Goal: Task Accomplishment & Management: Use online tool/utility

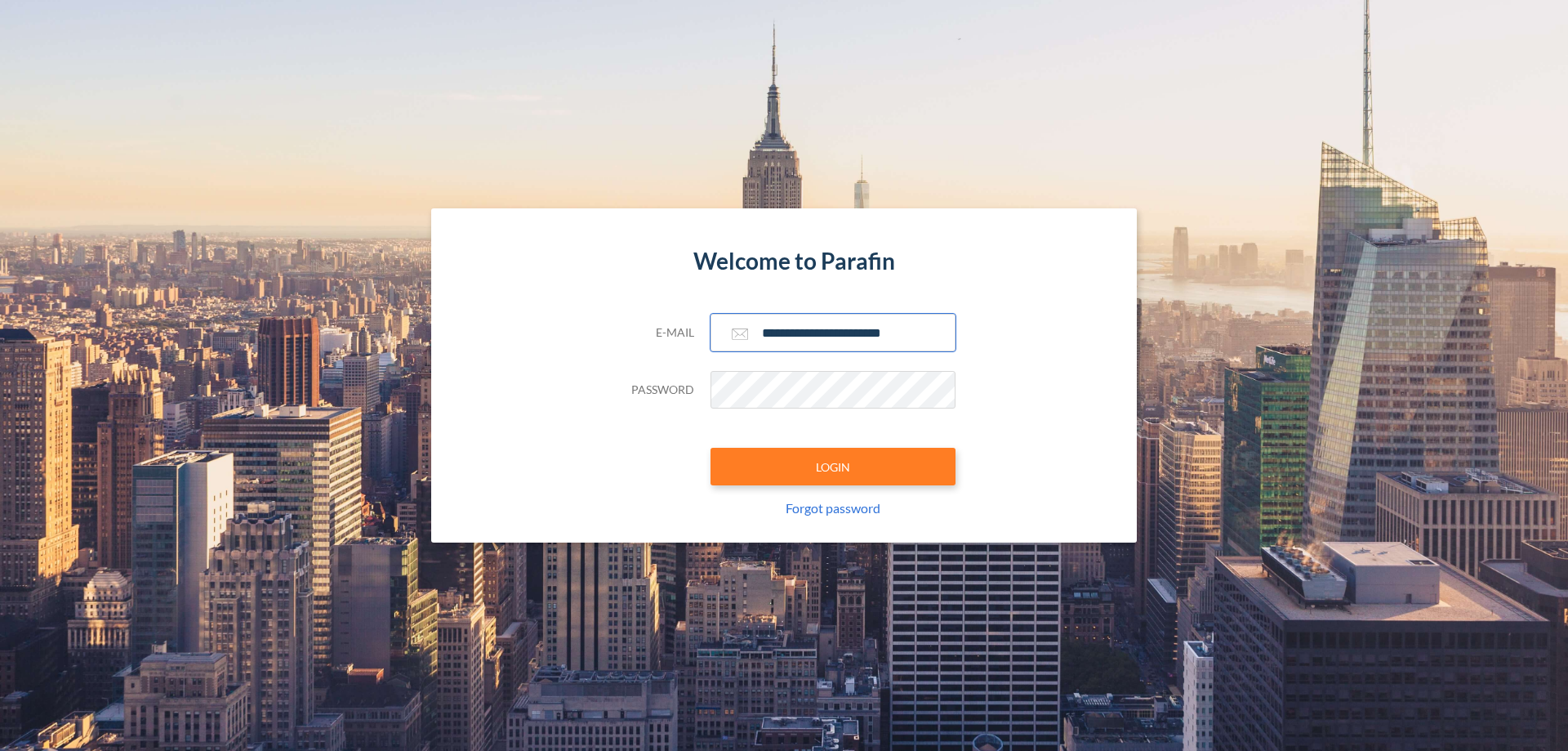
type input "**********"
click at [834, 467] on button "LOGIN" at bounding box center [833, 466] width 245 height 37
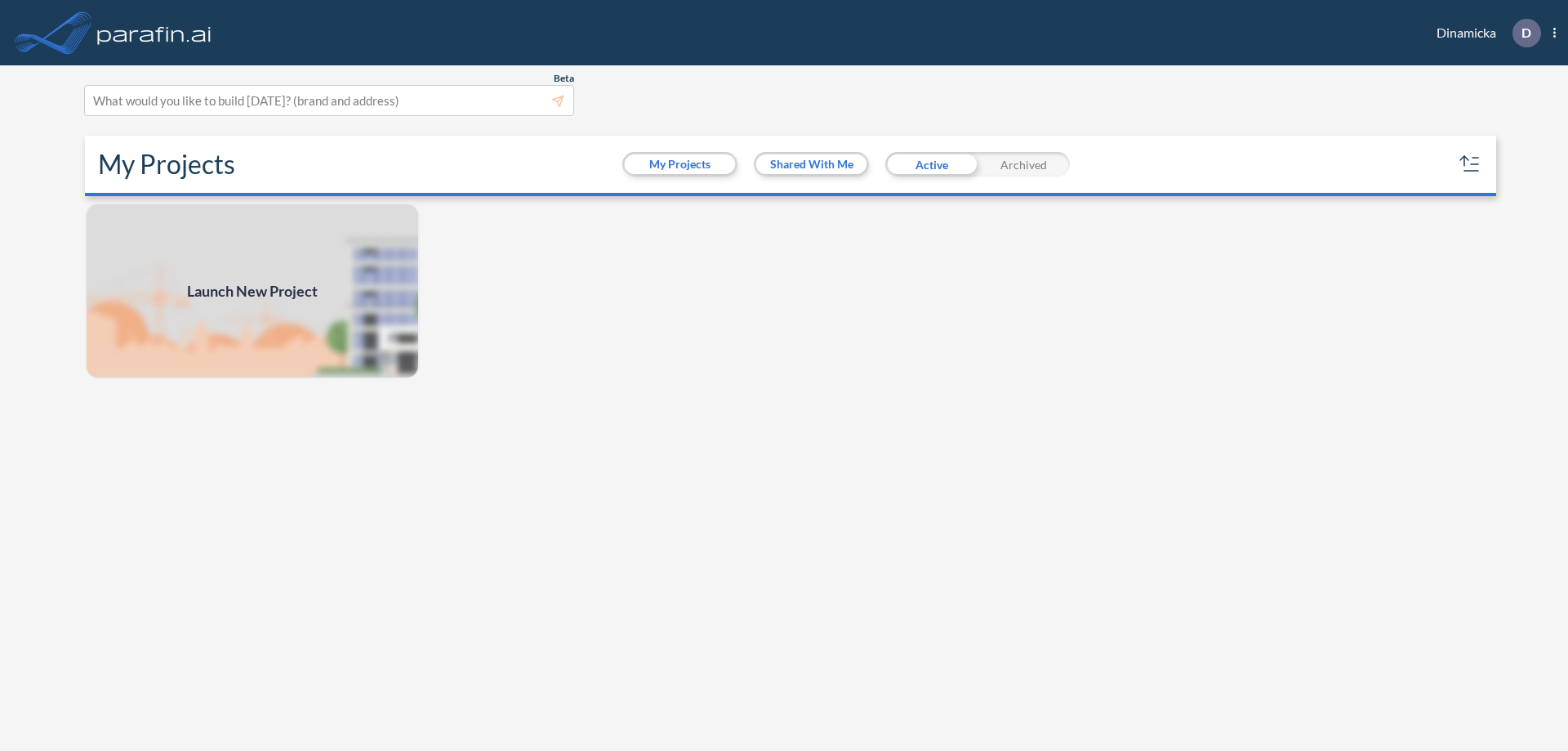
scroll to position [4, 0]
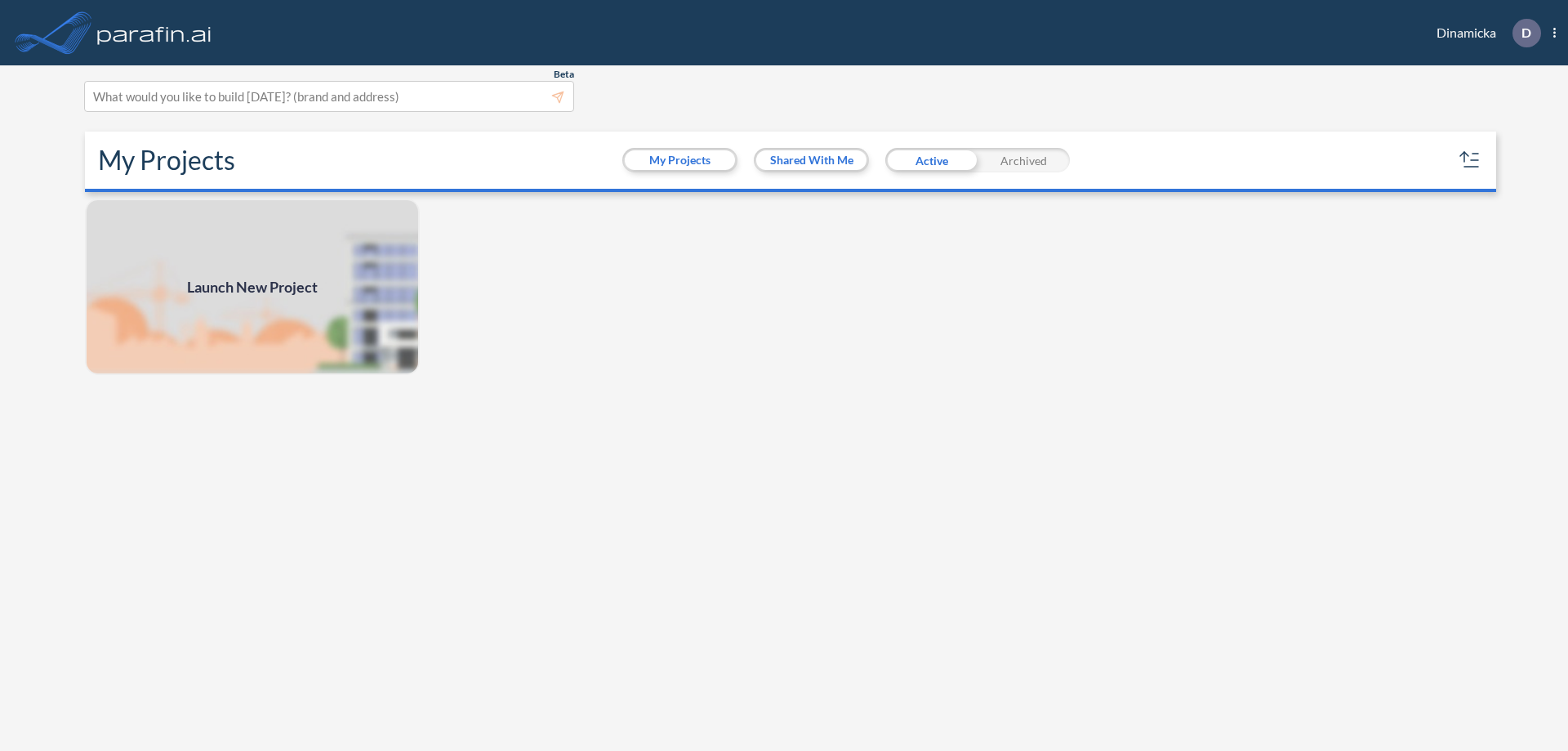
click at [252, 287] on span "Launch New Project" at bounding box center [251, 287] width 131 height 22
